Goal: Task Accomplishment & Management: Manage account settings

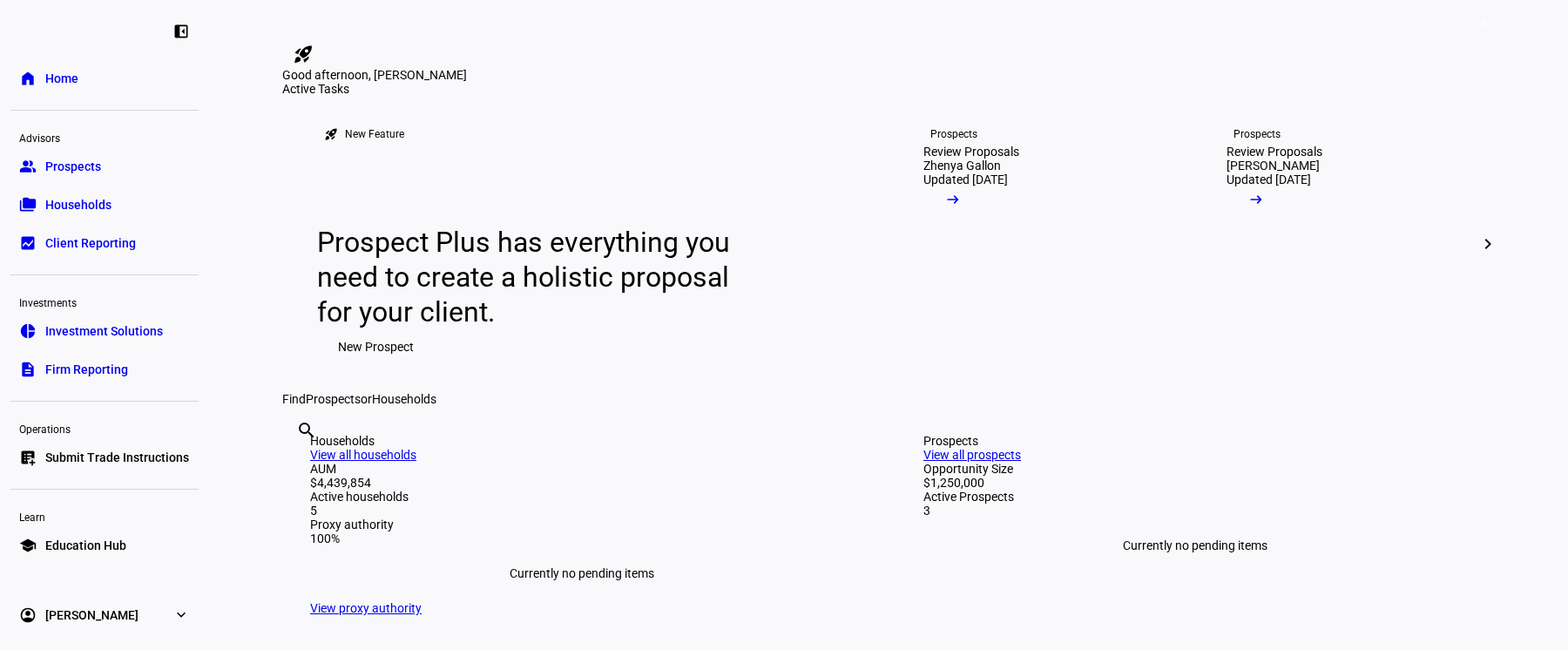
click at [119, 246] on span "Client Reporting" at bounding box center [91, 244] width 91 height 18
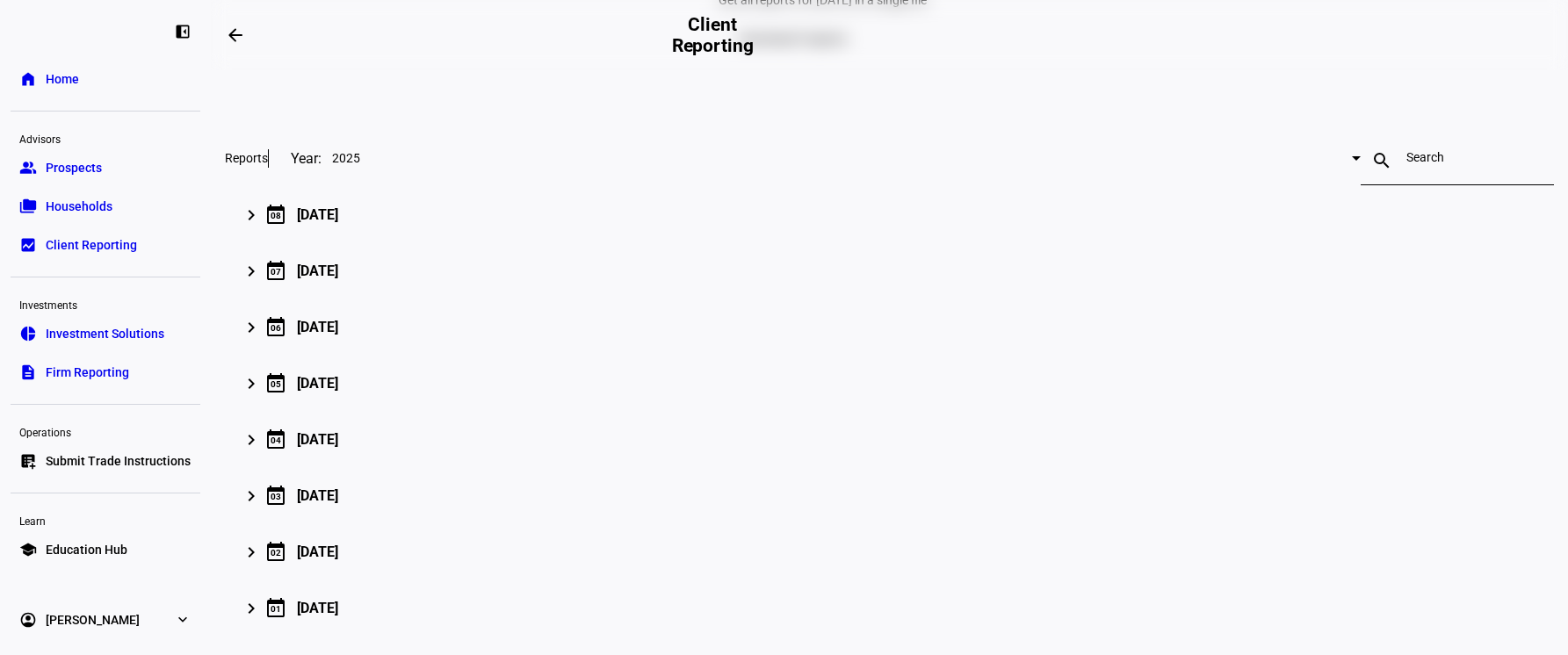
scroll to position [176, 0]
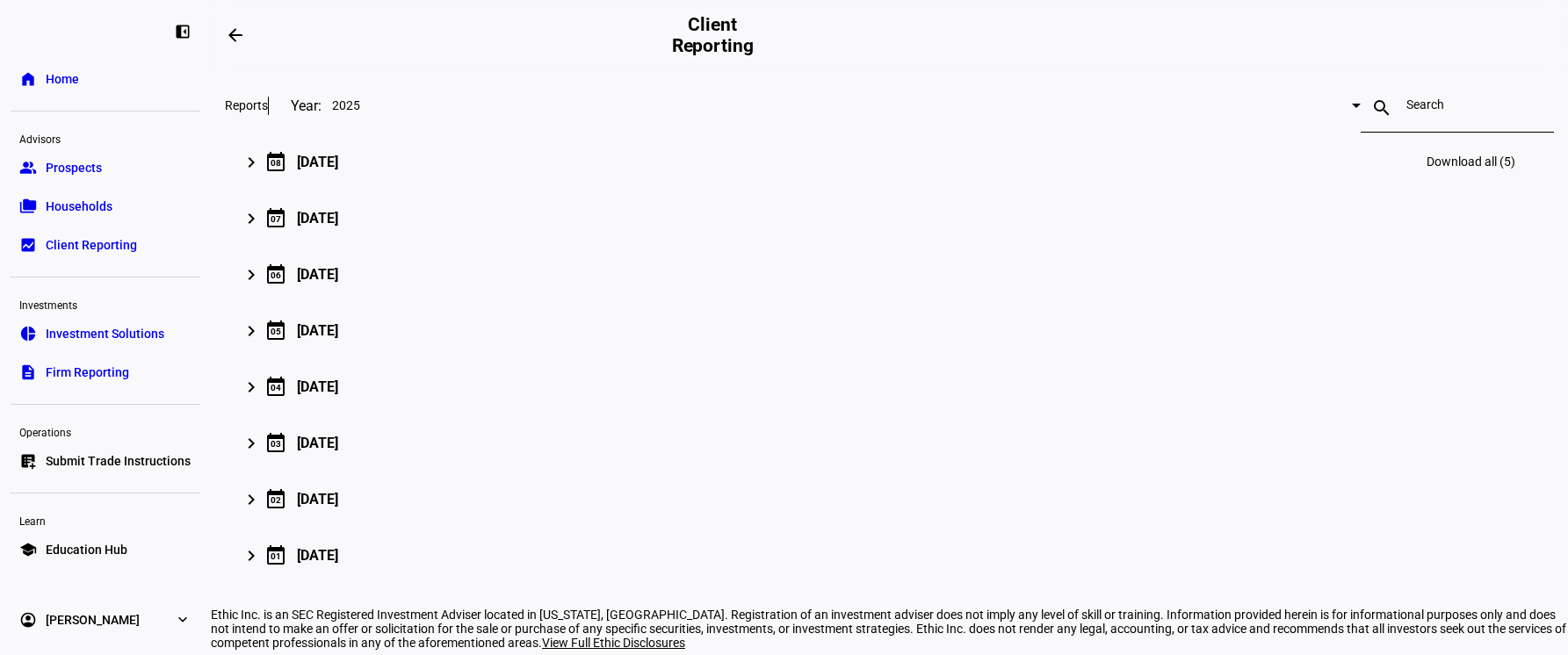
click at [261, 173] on mat-icon "keyboard_arrow_right" at bounding box center [251, 162] width 21 height 21
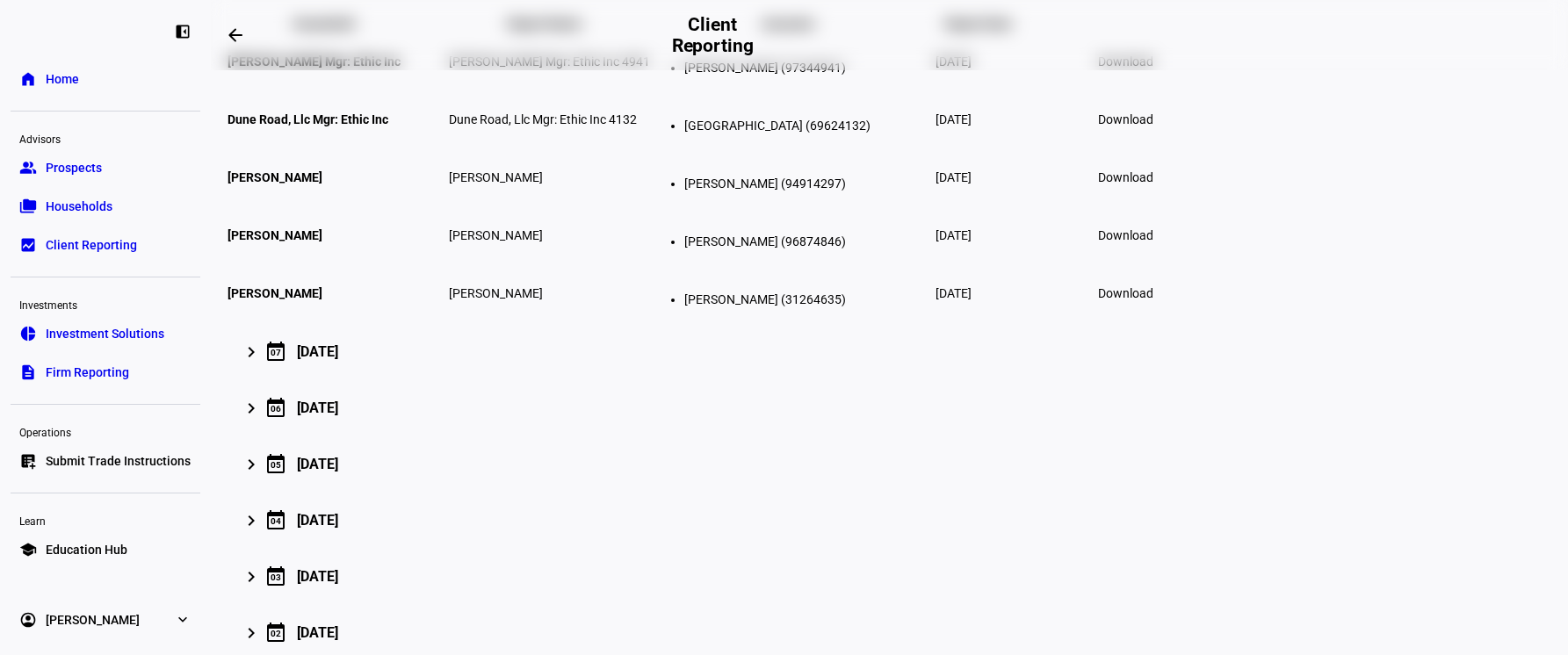
scroll to position [263, 0]
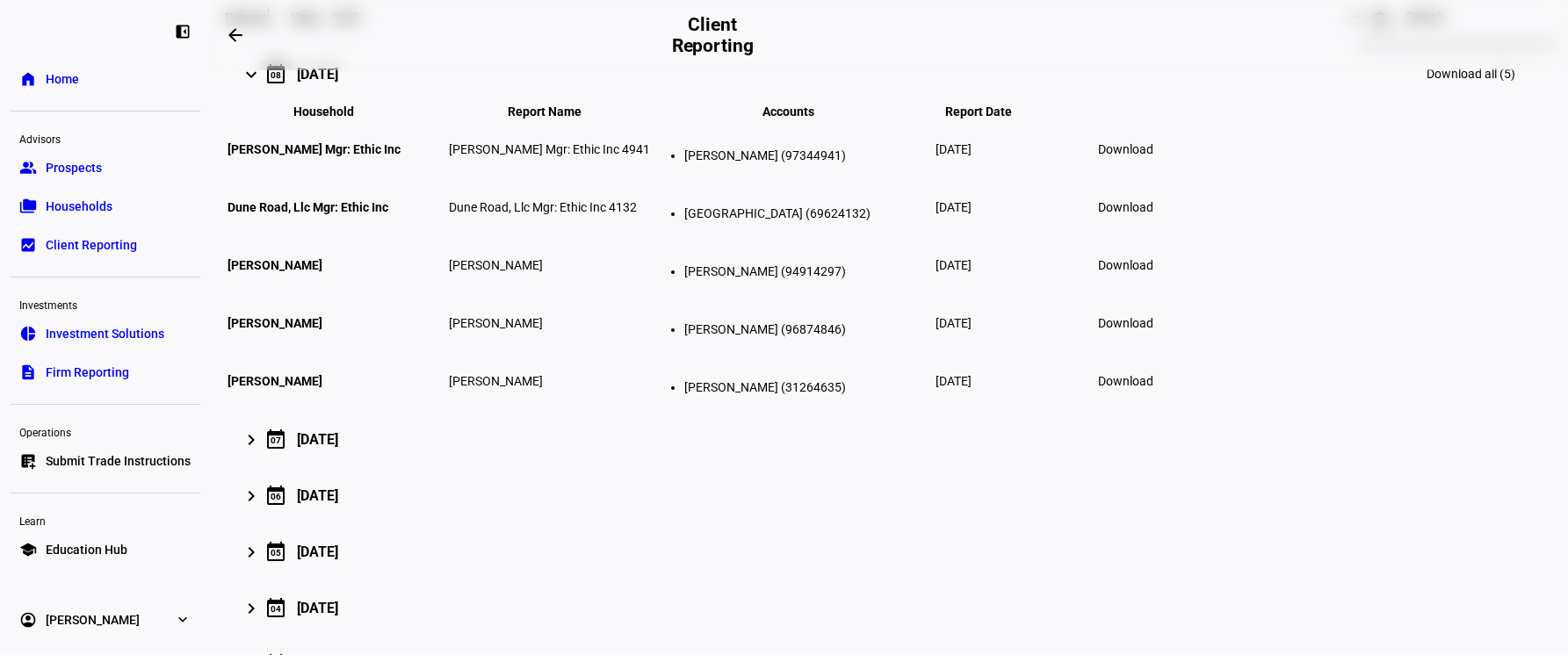
click at [261, 85] on mat-icon "keyboard_arrow_right" at bounding box center [251, 74] width 21 height 21
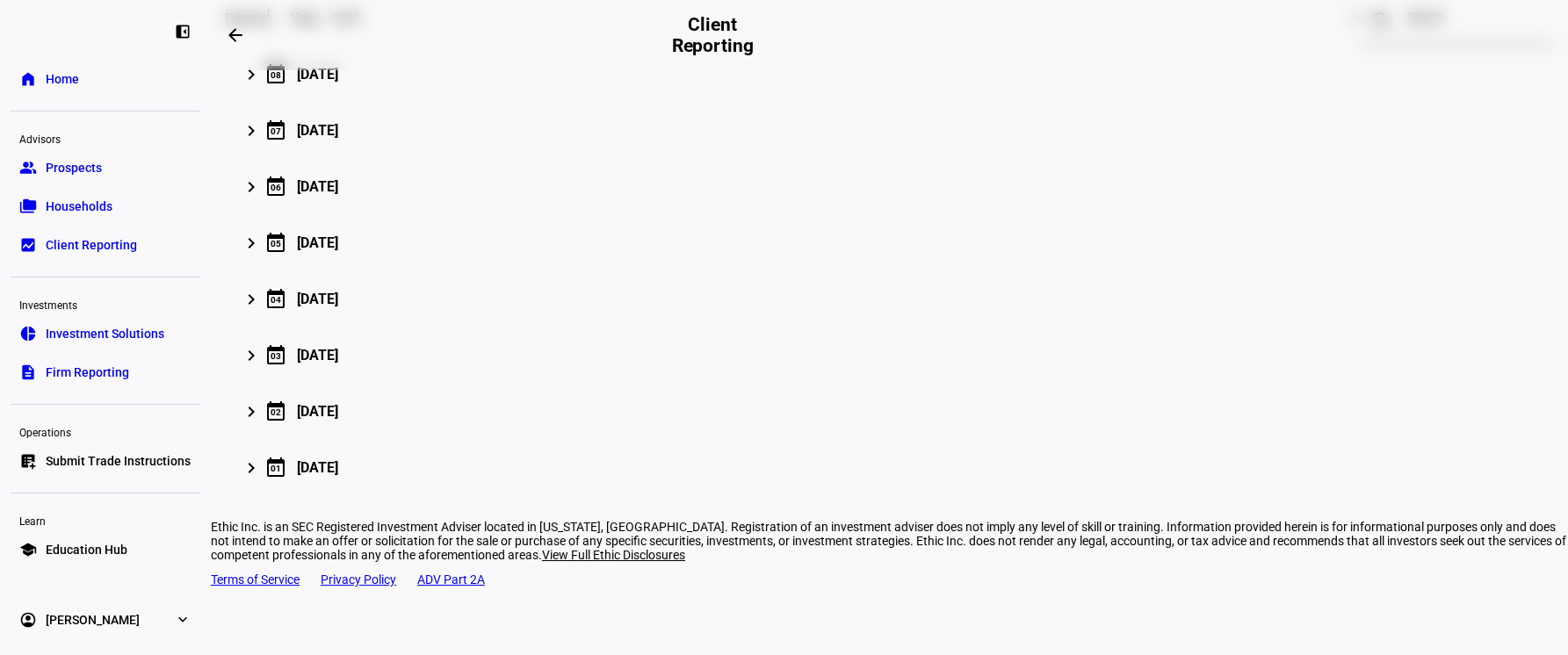
click at [97, 204] on span "Households" at bounding box center [80, 206] width 67 height 18
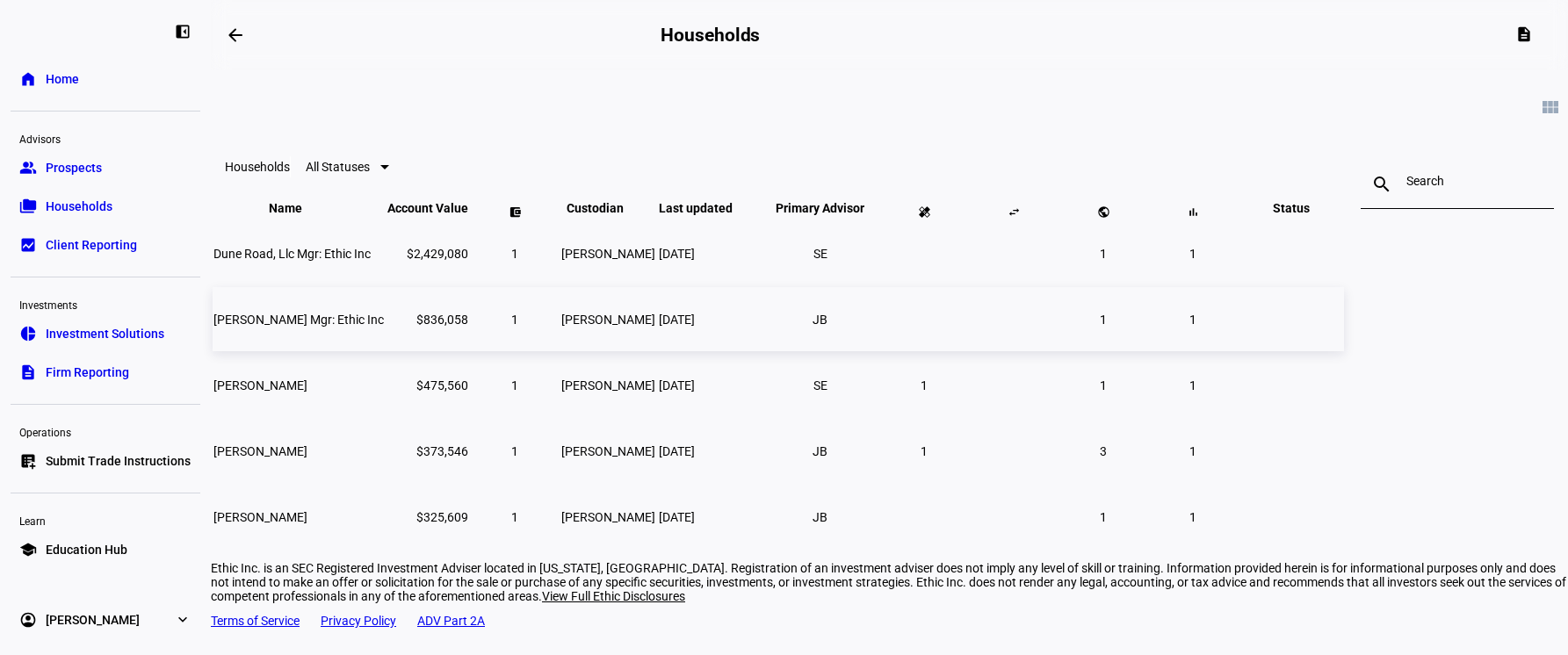
click at [384, 327] on span "[PERSON_NAME] Mgr: Ethic Inc" at bounding box center [298, 319] width 170 height 14
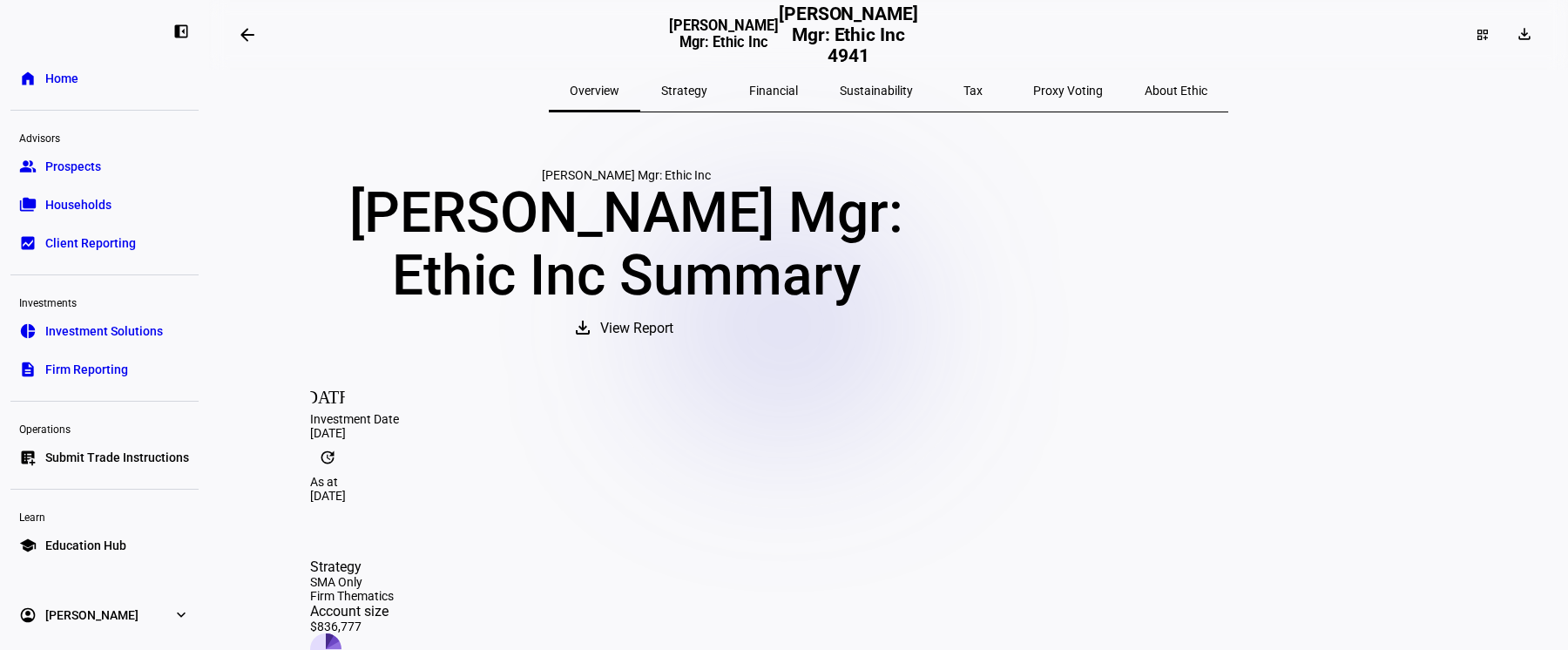
click at [138, 618] on link "account_circle [PERSON_NAME] expand_more" at bounding box center [104, 615] width 188 height 35
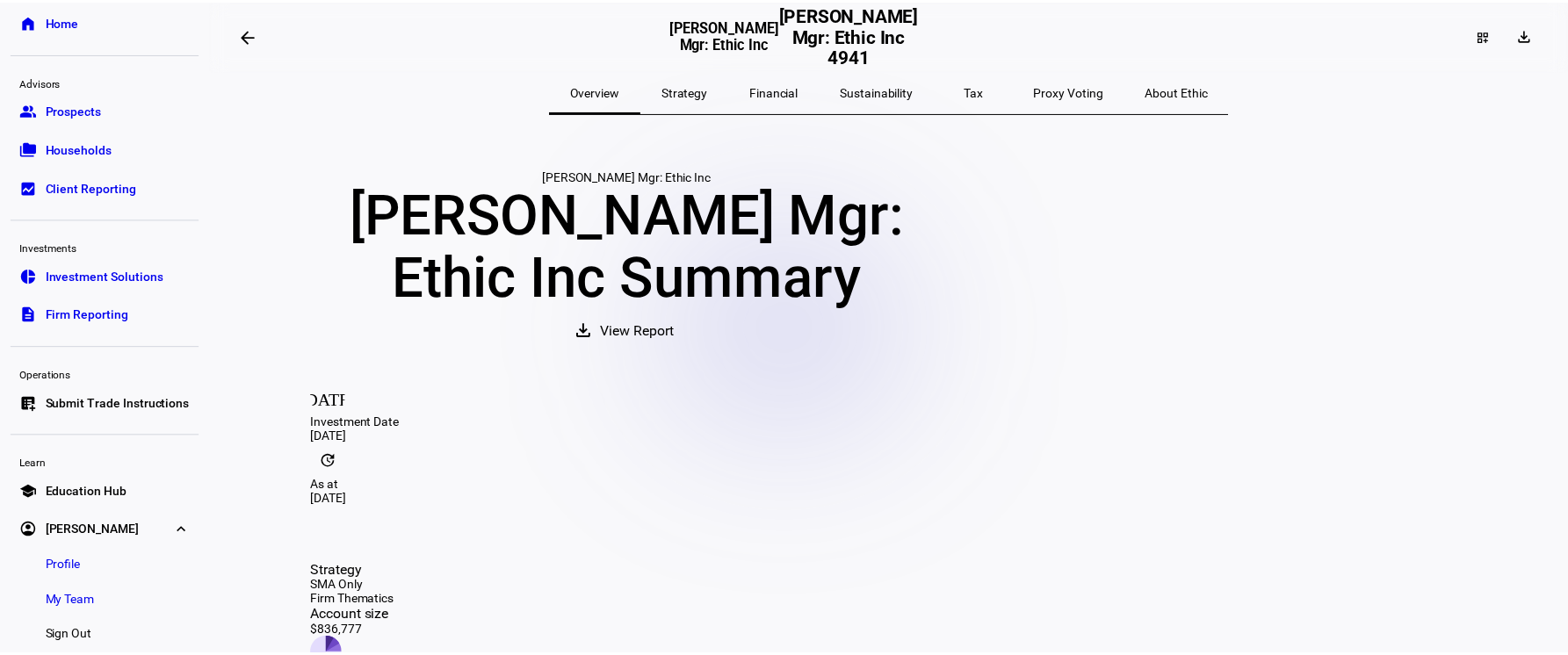
scroll to position [84, 0]
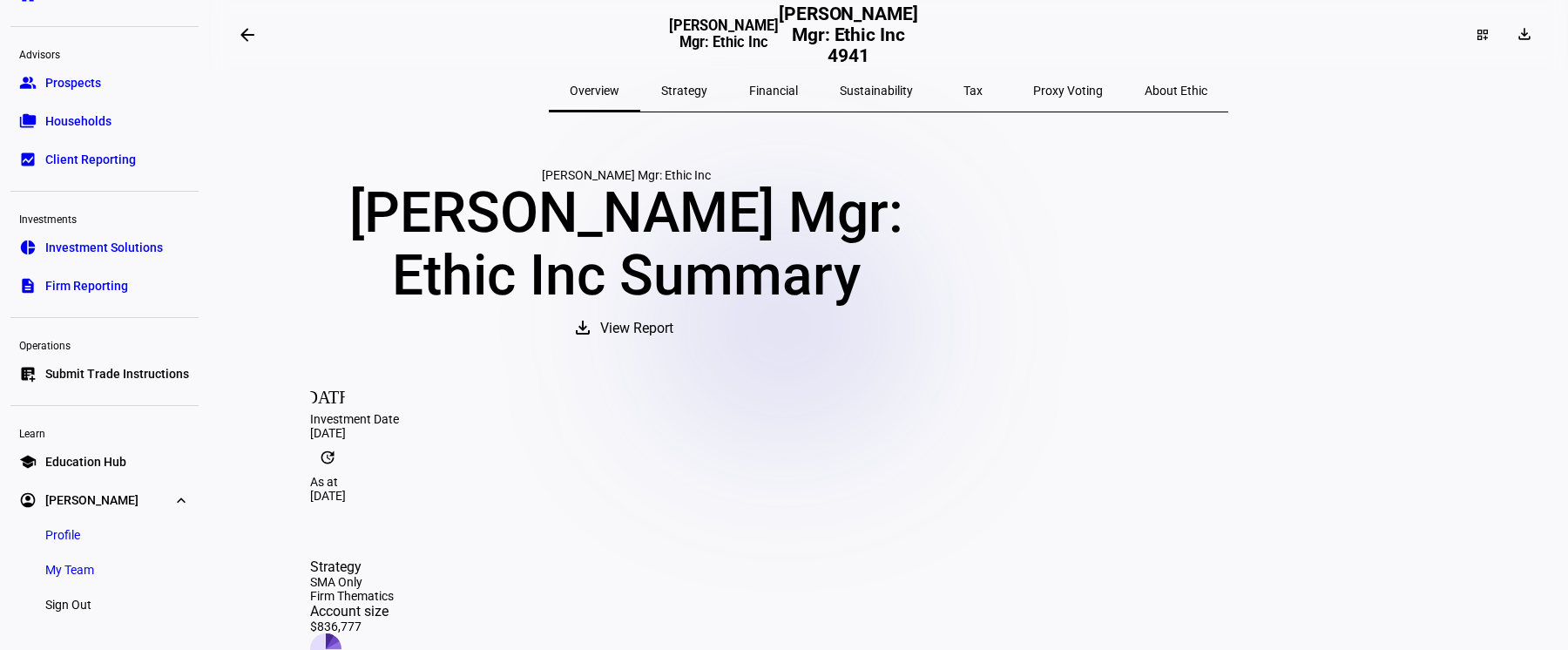
click at [80, 574] on span "My Team" at bounding box center [70, 570] width 49 height 18
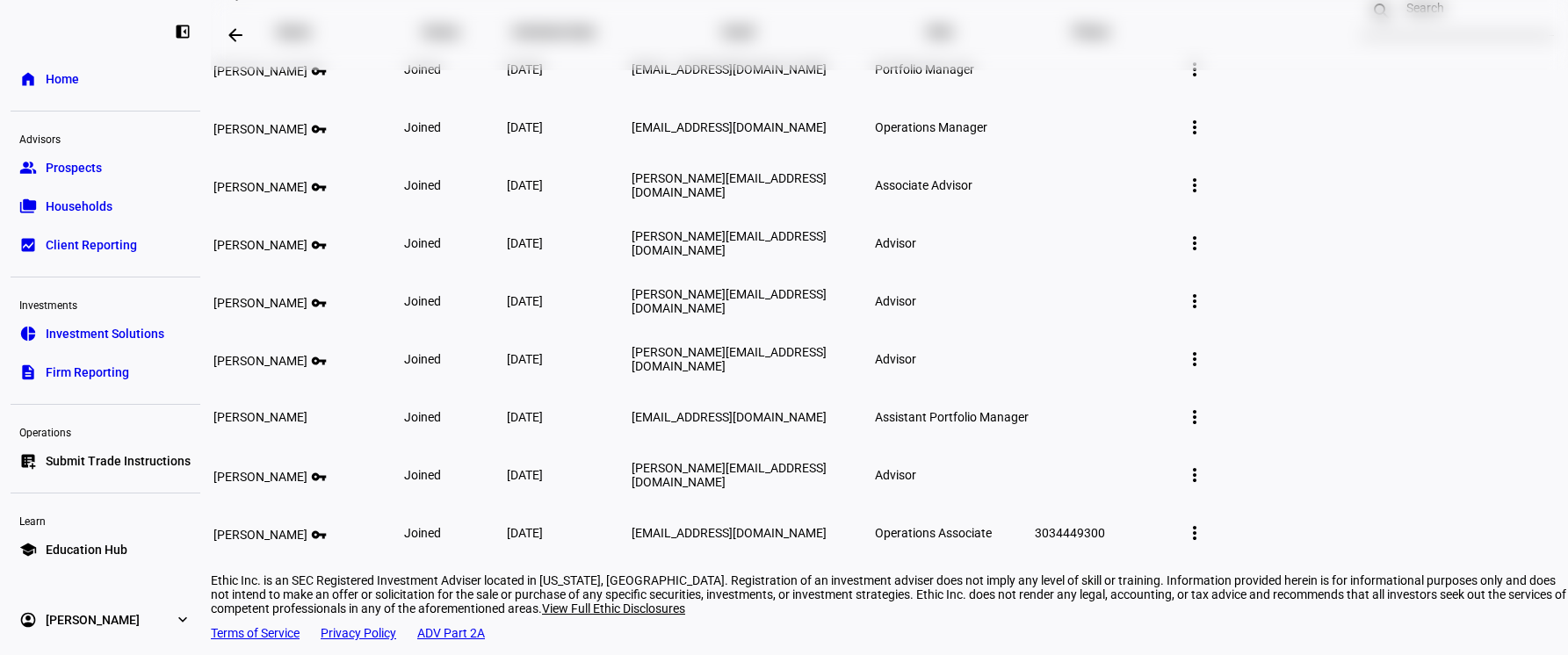
scroll to position [263, 0]
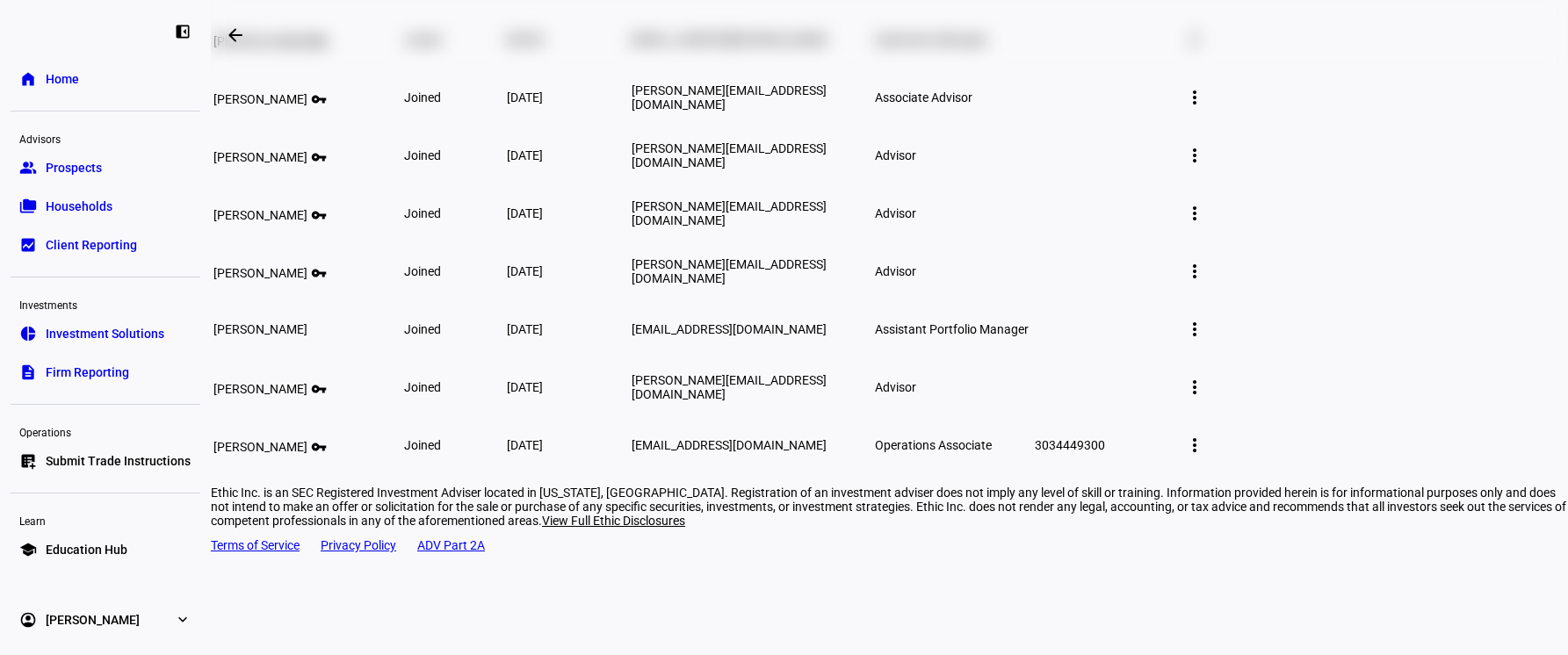
click at [1205, 340] on mat-icon "more_vert" at bounding box center [1194, 329] width 21 height 21
click at [1407, 482] on span "Edit member details" at bounding box center [1398, 483] width 107 height 14
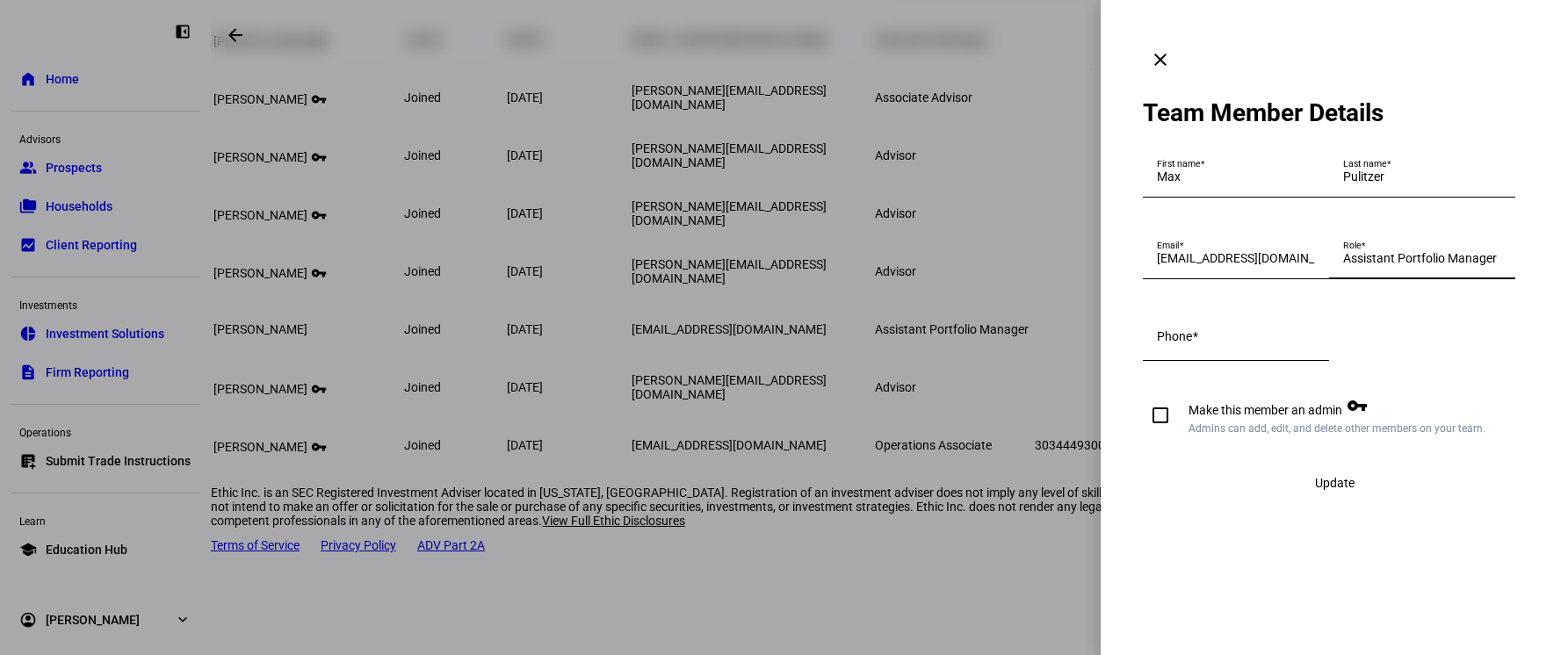
click at [1400, 265] on input "Assistant Portfolio Manager" at bounding box center [1422, 258] width 158 height 14
click at [1148, 433] on input "Make this member an admin vpn_key Admins can add, edit, and delete other member…" at bounding box center [1160, 415] width 35 height 35
checkbox input "true"
click at [1307, 501] on div "Update" at bounding box center [1334, 483] width 383 height 35
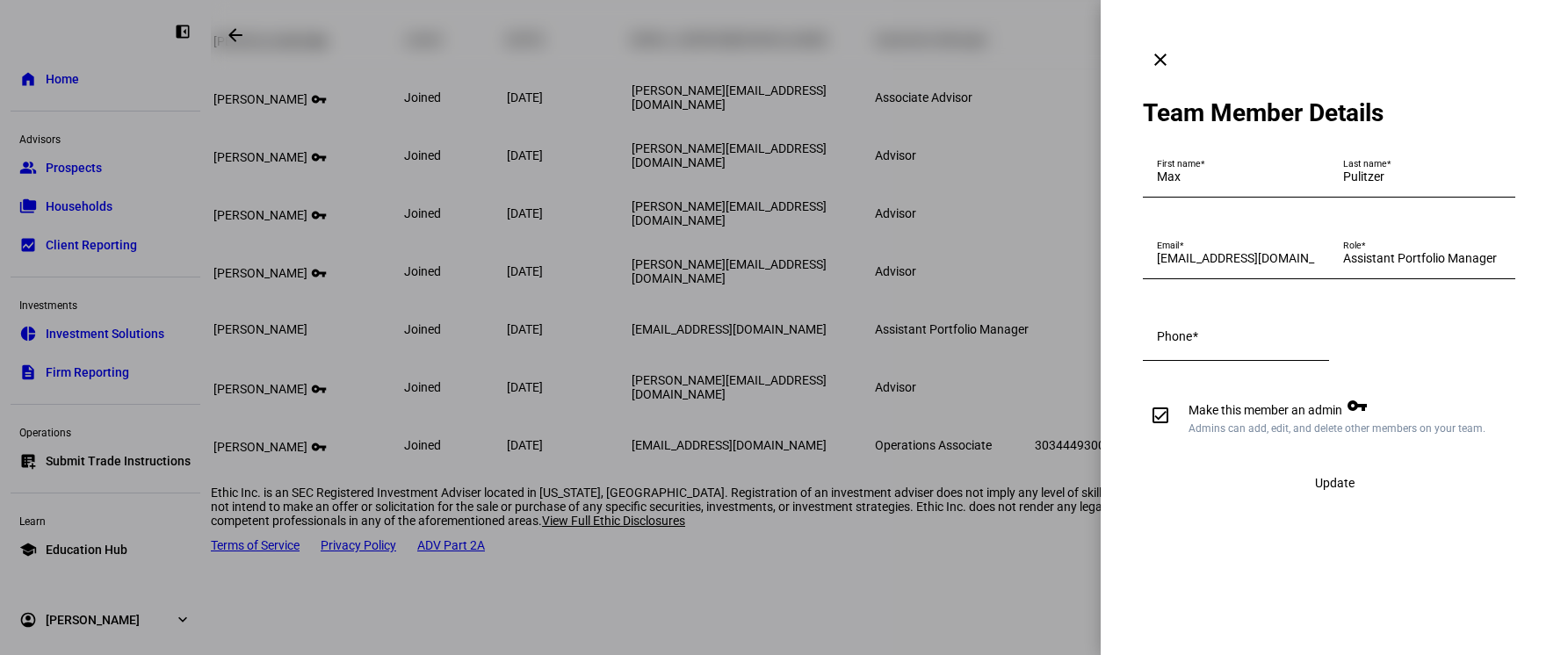
click at [1256, 347] on input "Phone" at bounding box center [1236, 340] width 158 height 14
type input "3034449300"
click at [1322, 490] on span "Update" at bounding box center [1335, 483] width 39 height 14
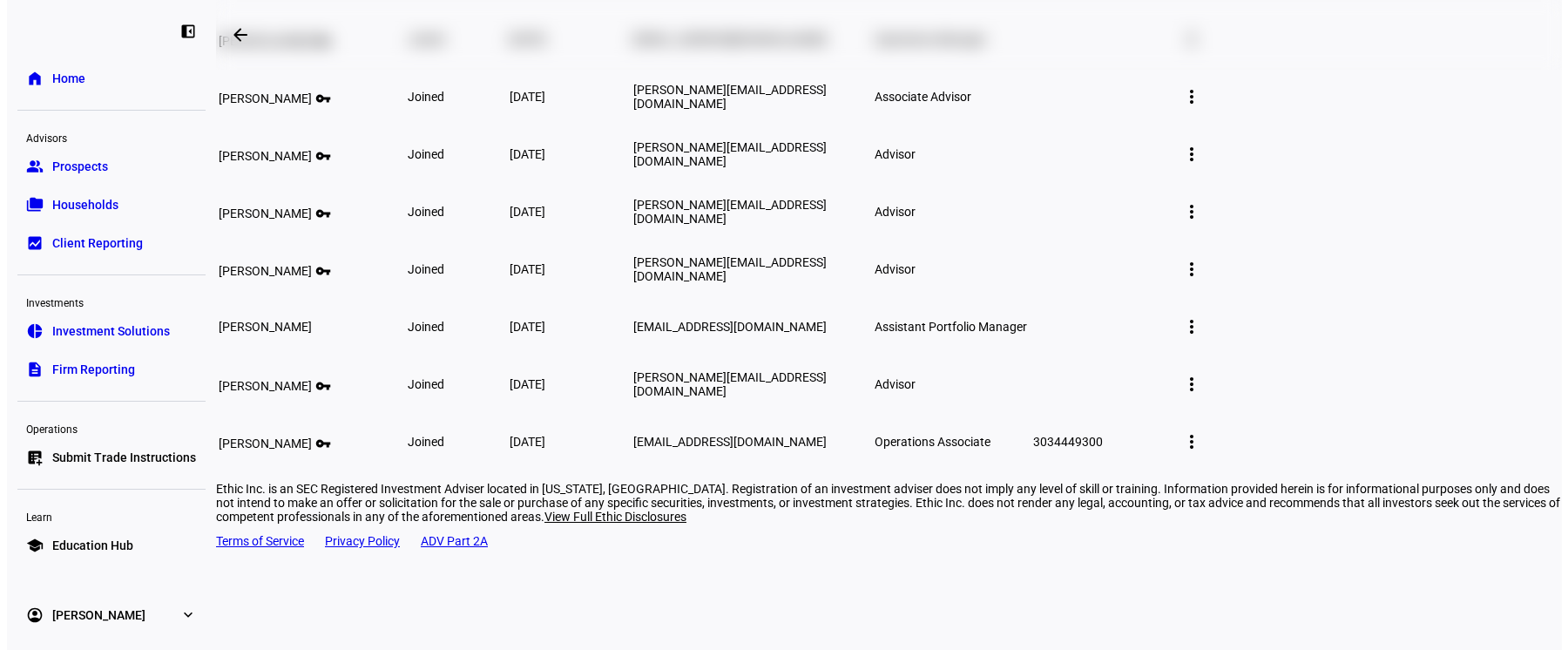
scroll to position [0, 0]
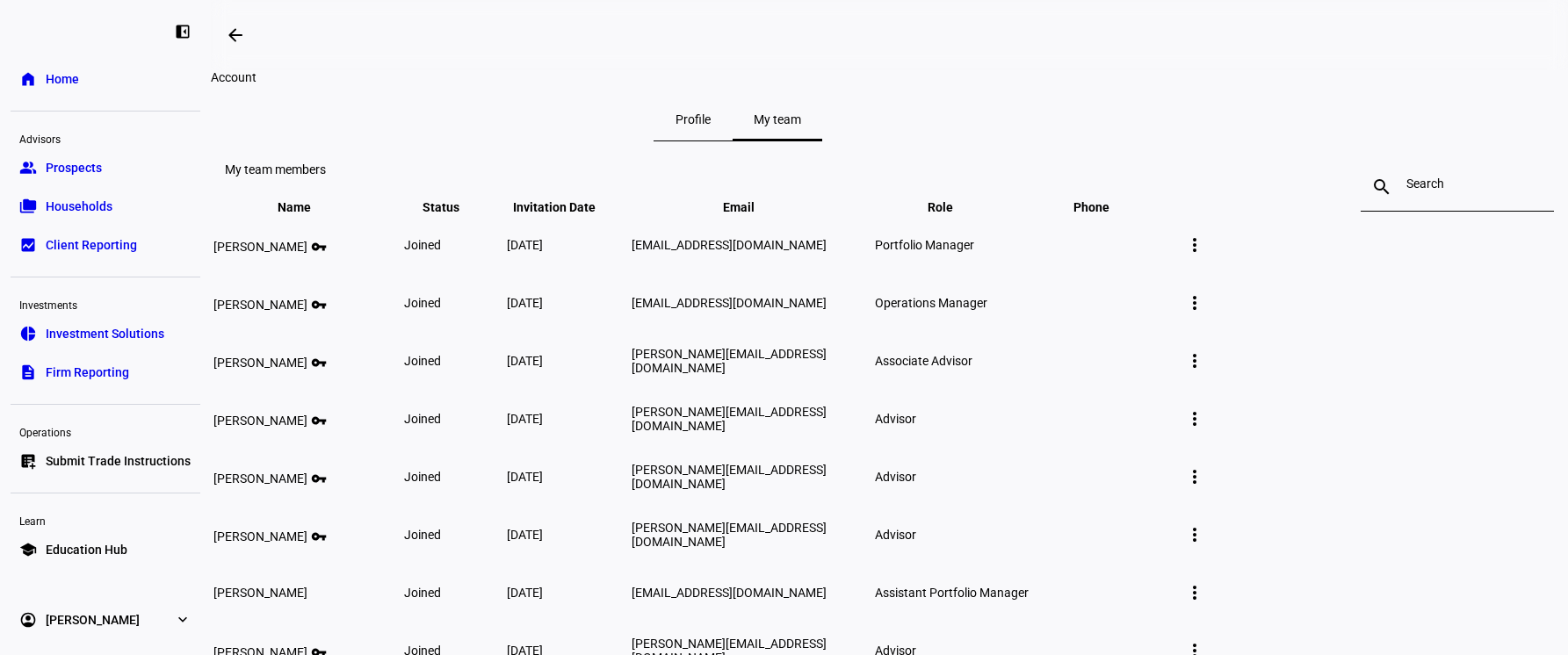
click at [74, 80] on span "Home" at bounding box center [63, 80] width 33 height 18
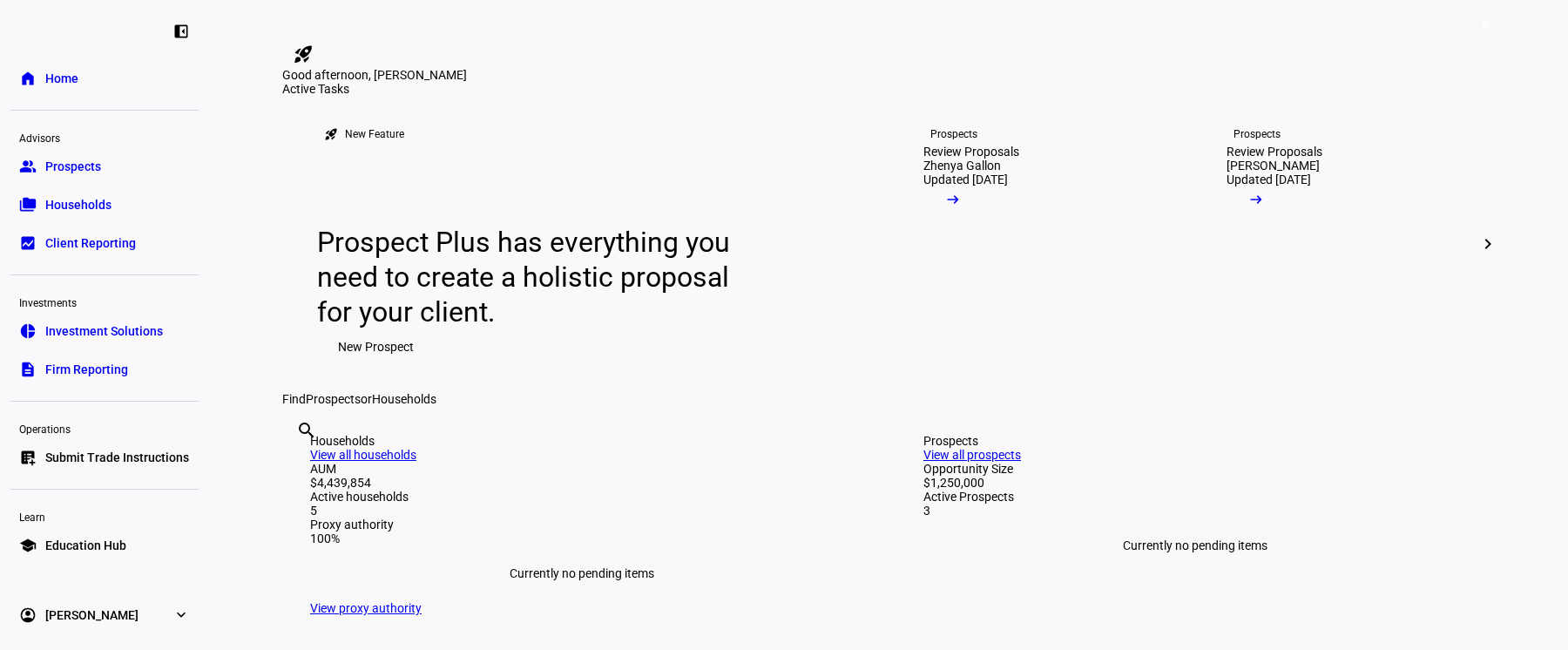
click at [83, 610] on span "[PERSON_NAME]" at bounding box center [93, 615] width 93 height 18
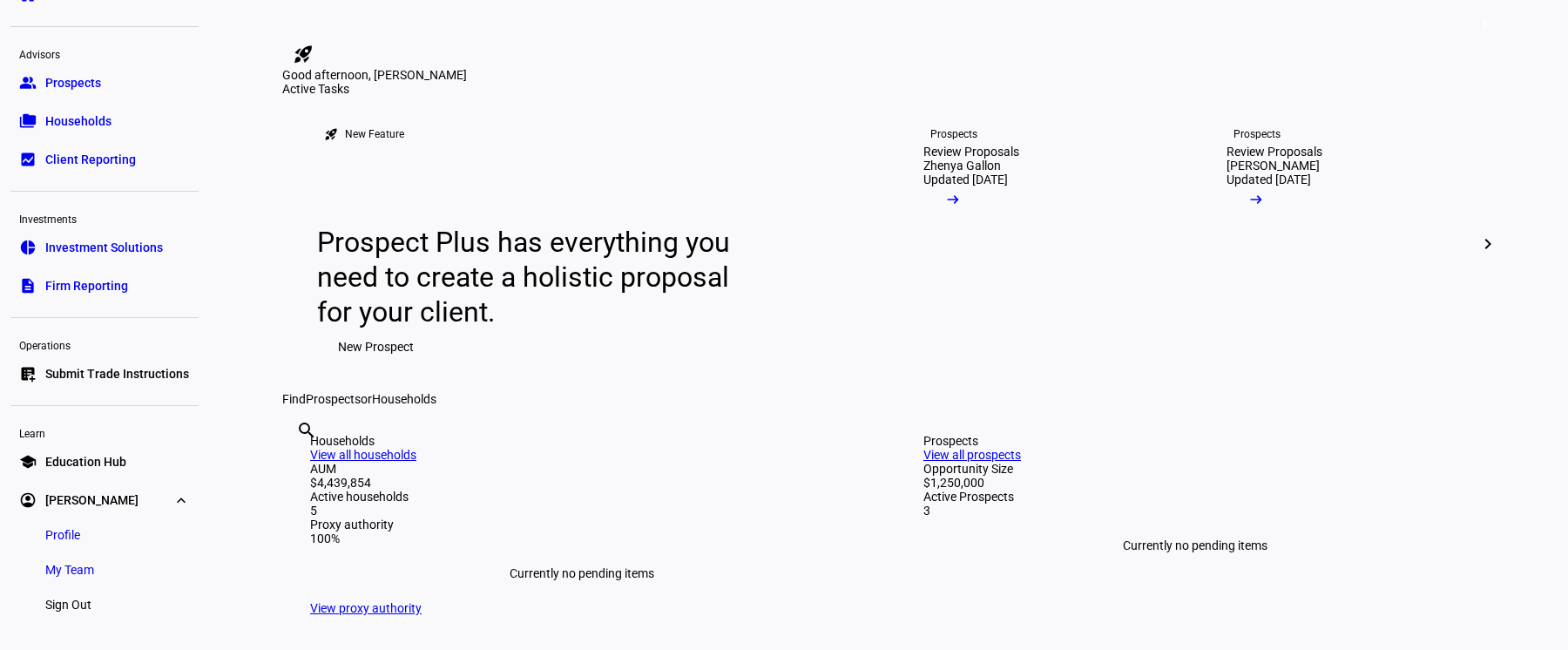
click at [89, 581] on link "My Team" at bounding box center [69, 570] width 77 height 35
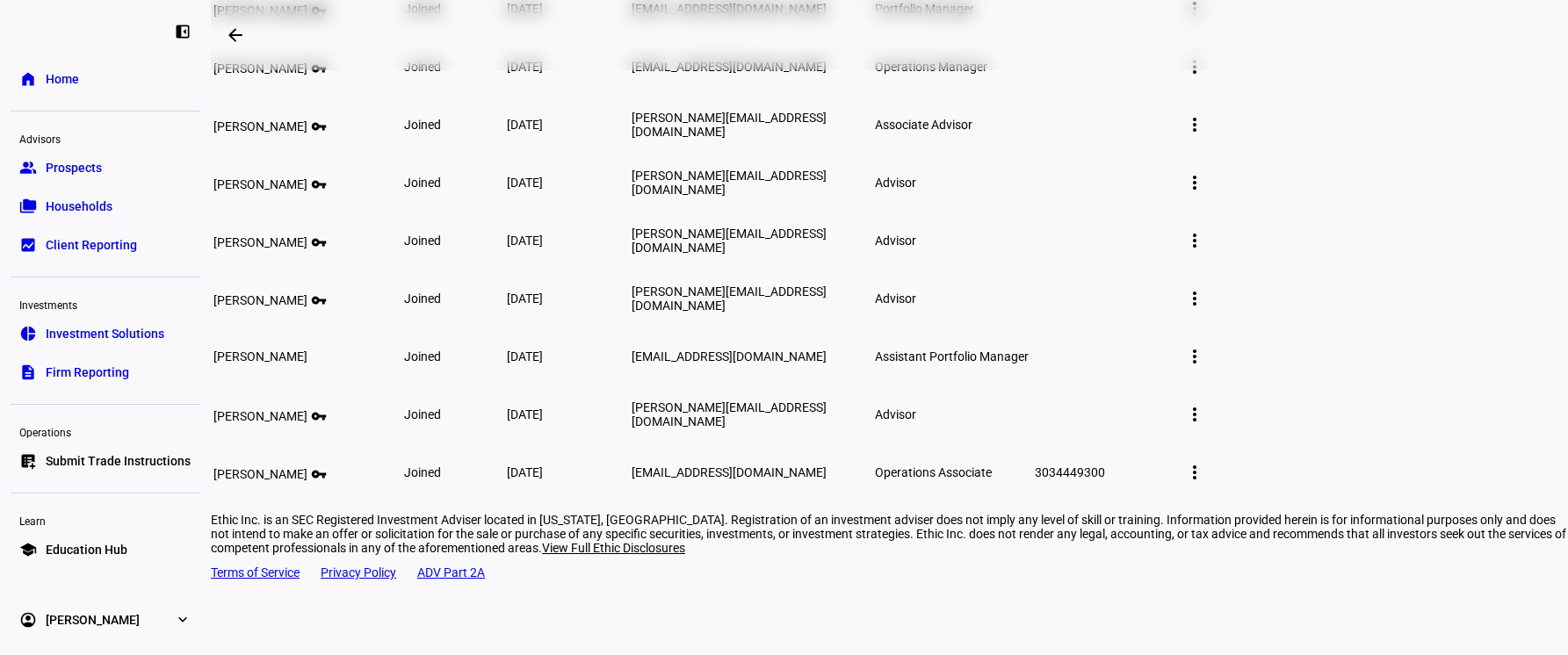
scroll to position [263, 0]
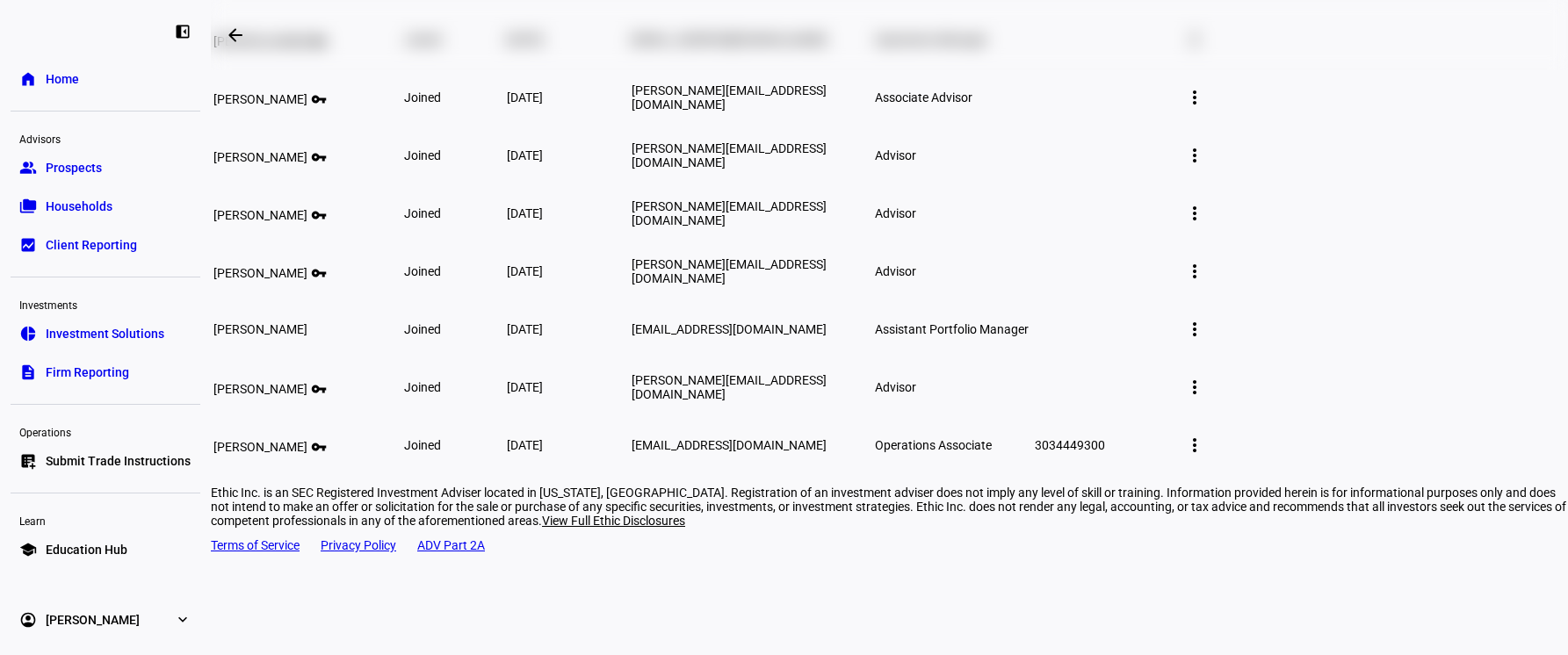
click at [1205, 340] on mat-icon "more_vert" at bounding box center [1194, 329] width 21 height 21
click at [1376, 476] on span "Edit member details" at bounding box center [1398, 483] width 107 height 14
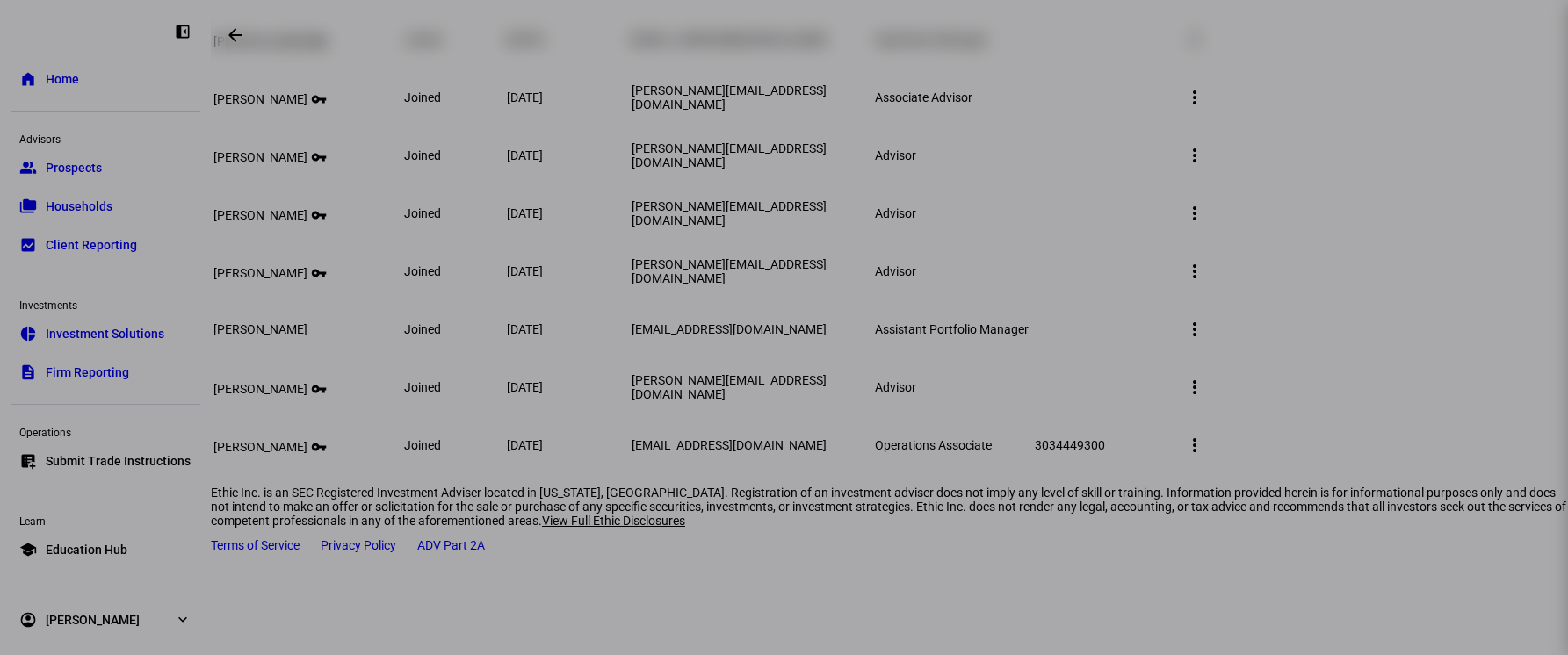
scroll to position [0, 0]
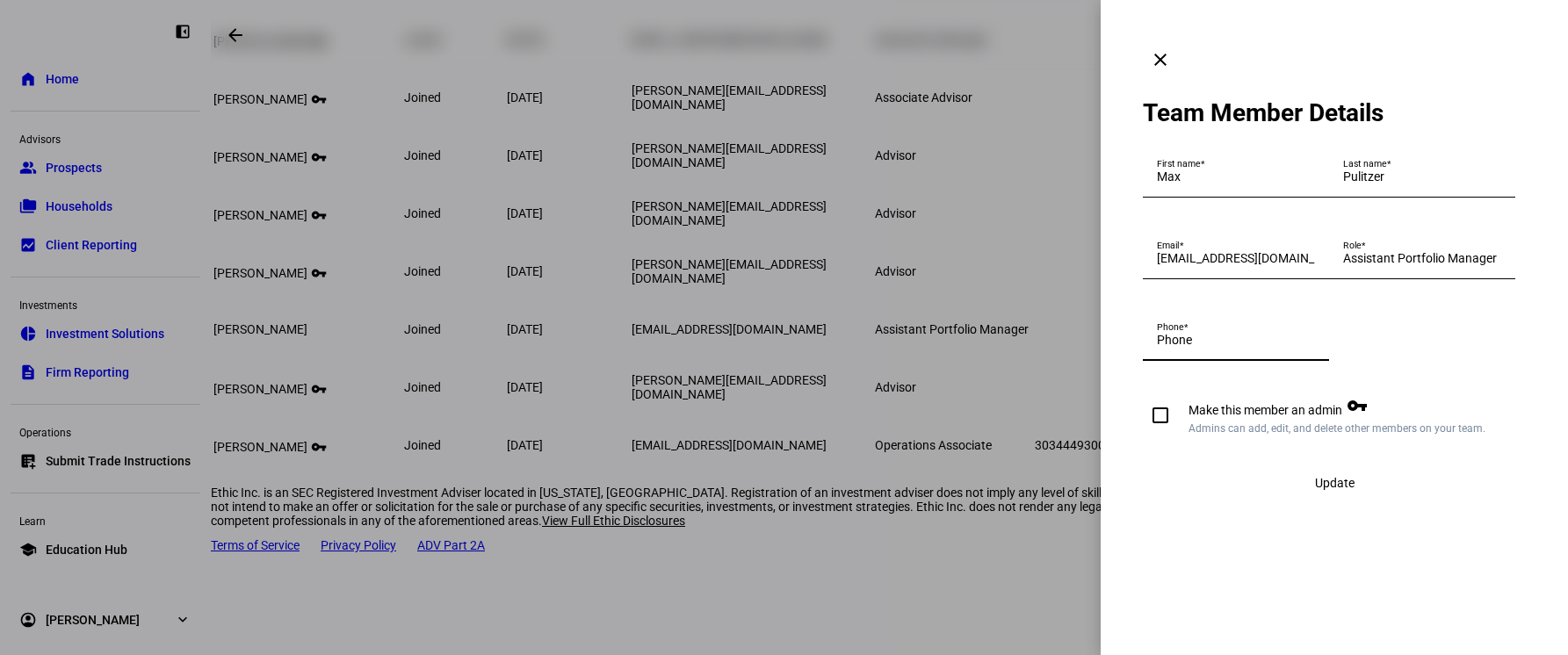
click at [1237, 347] on input "Phone" at bounding box center [1236, 340] width 158 height 14
type input "(303) 444-9300"
drag, startPoint x: 1150, startPoint y: 546, endPoint x: 1182, endPoint y: 556, distance: 33.5
click at [1150, 433] on input "Make this member an admin vpn_key Admins can add, edit, and delete other member…" at bounding box center [1160, 415] width 35 height 35
checkbox input "true"
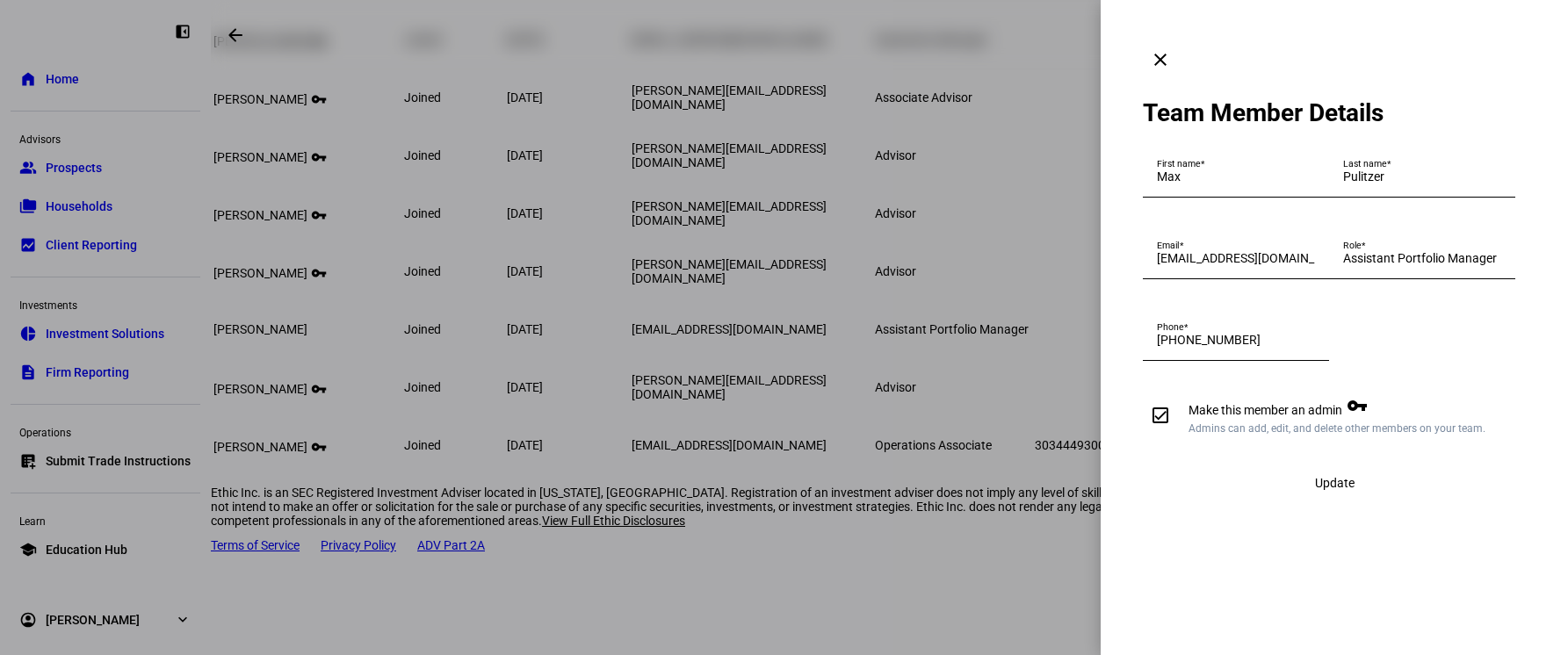
click at [1334, 490] on span "Update" at bounding box center [1335, 483] width 39 height 14
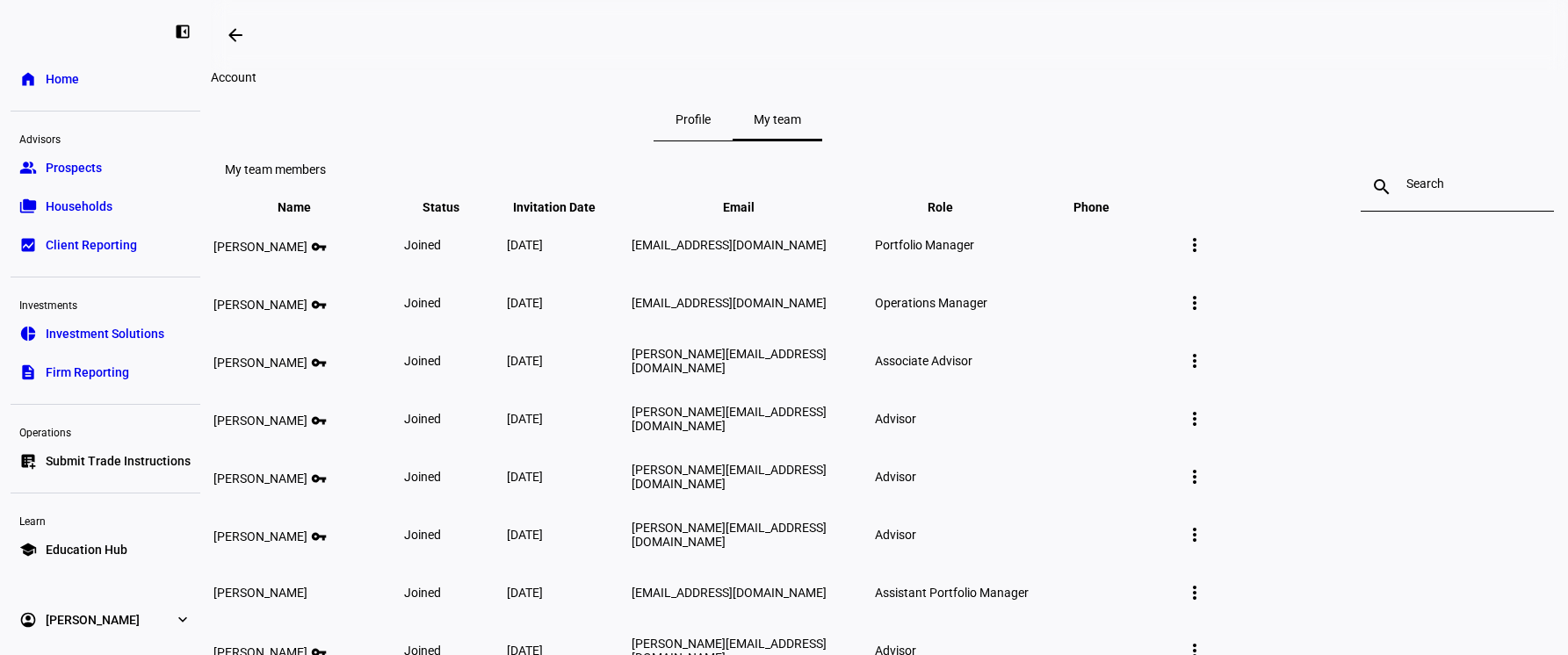
click at [87, 613] on span "[PERSON_NAME]" at bounding box center [93, 620] width 94 height 18
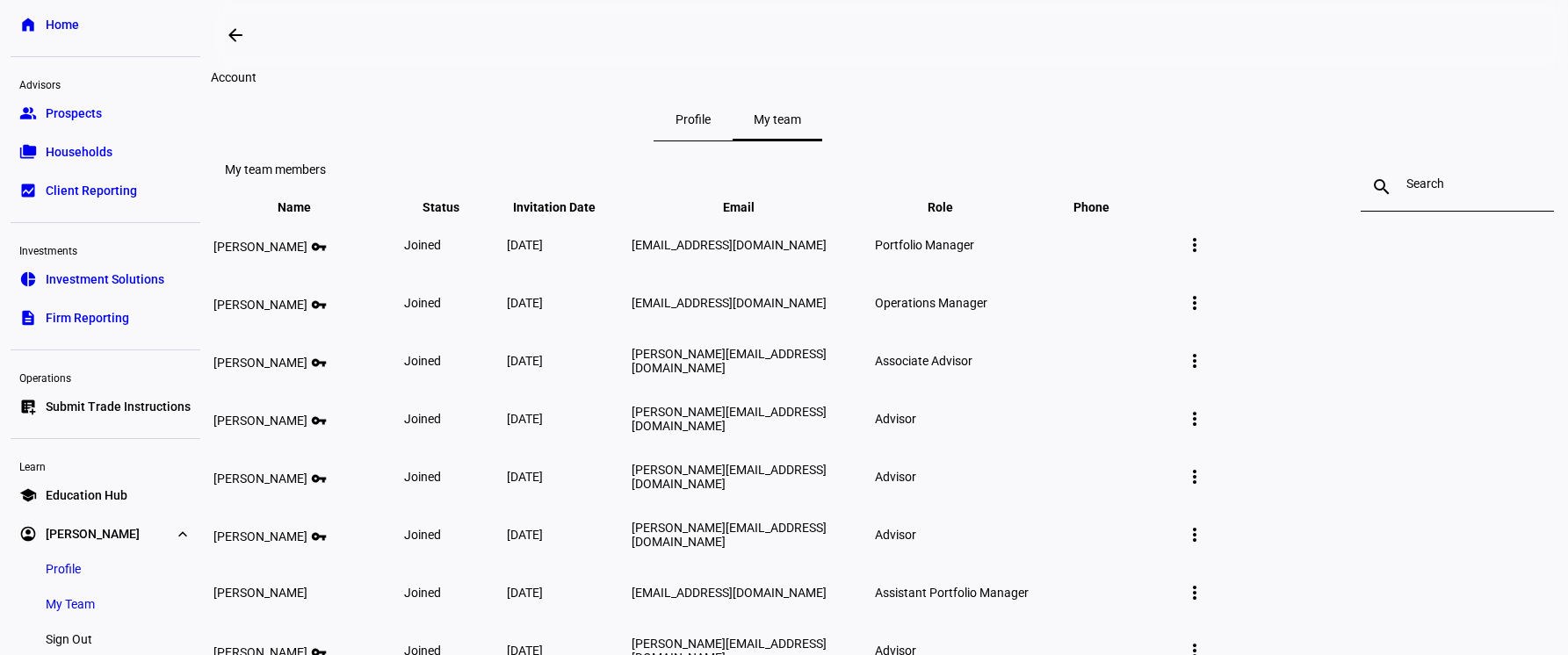
scroll to position [84, 0]
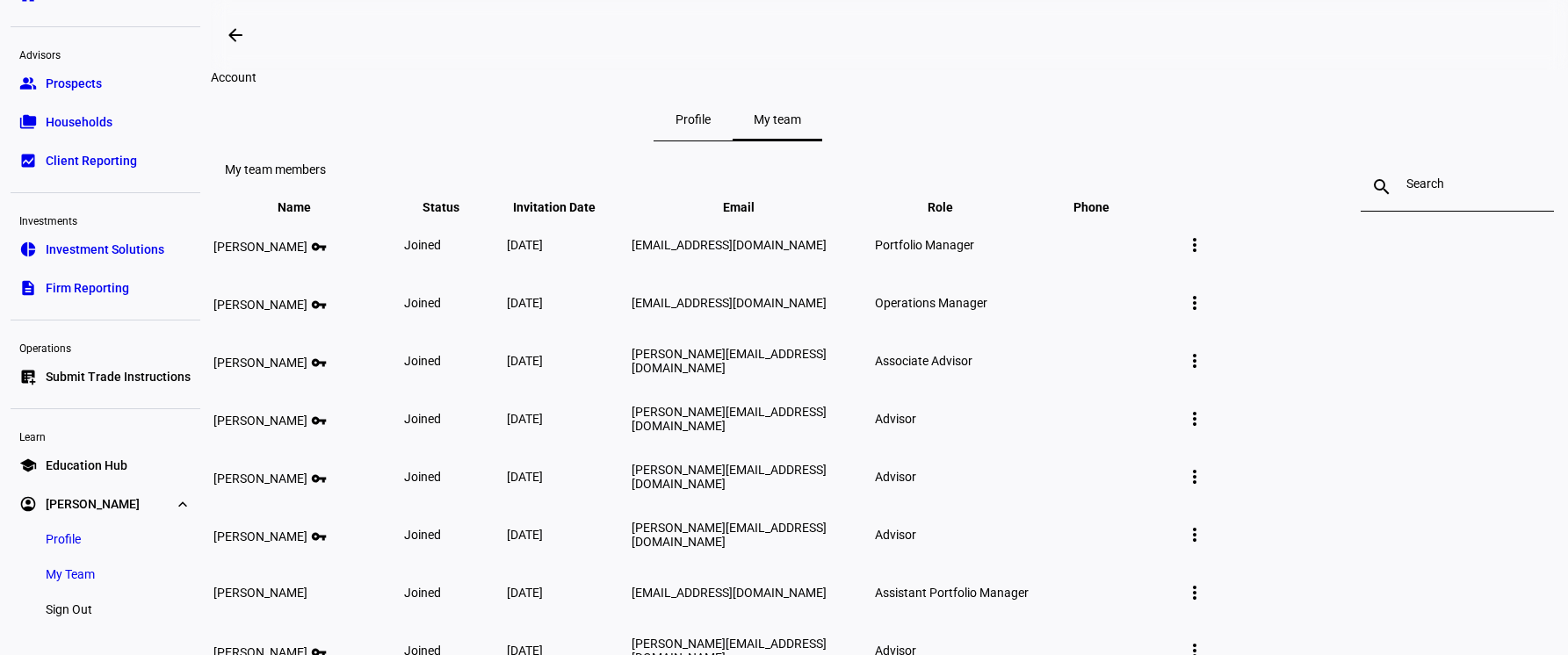
click at [84, 612] on span "Sign Out" at bounding box center [69, 610] width 46 height 18
